Goal: Transaction & Acquisition: Purchase product/service

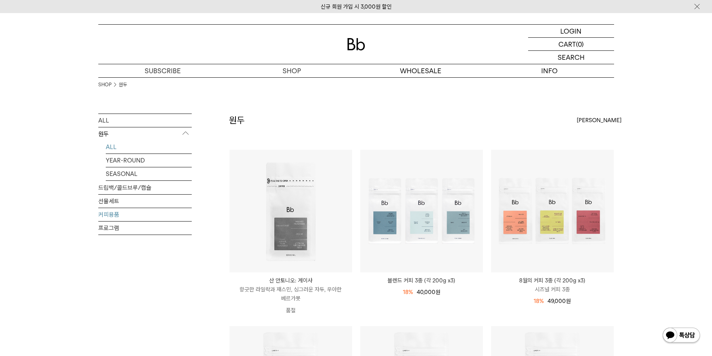
click at [117, 214] on link "커피용품" at bounding box center [144, 214] width 93 height 13
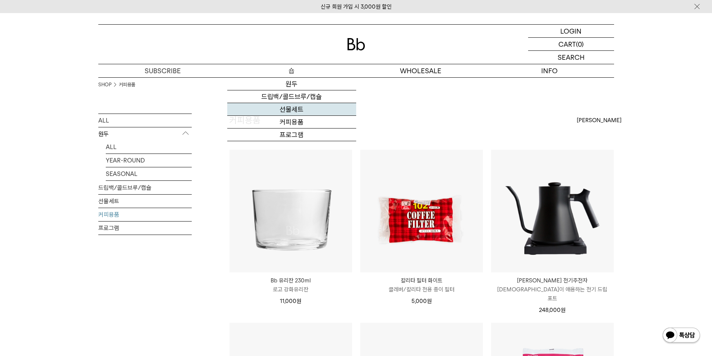
click at [301, 108] on link "선물세트" at bounding box center [291, 109] width 129 height 13
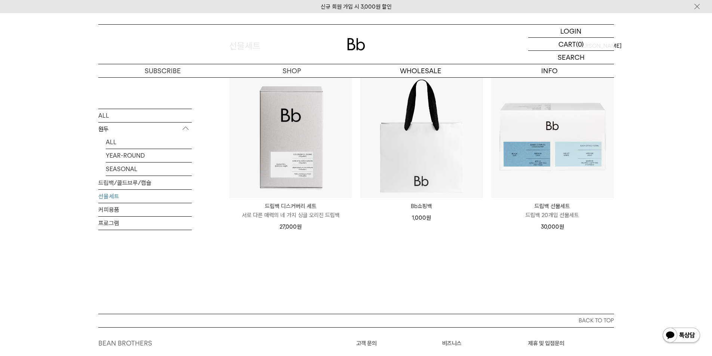
scroll to position [75, 0]
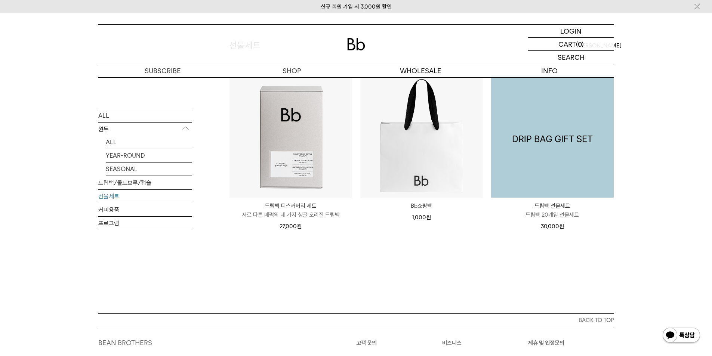
click at [575, 158] on img at bounding box center [552, 136] width 123 height 123
